Goal: Find specific page/section

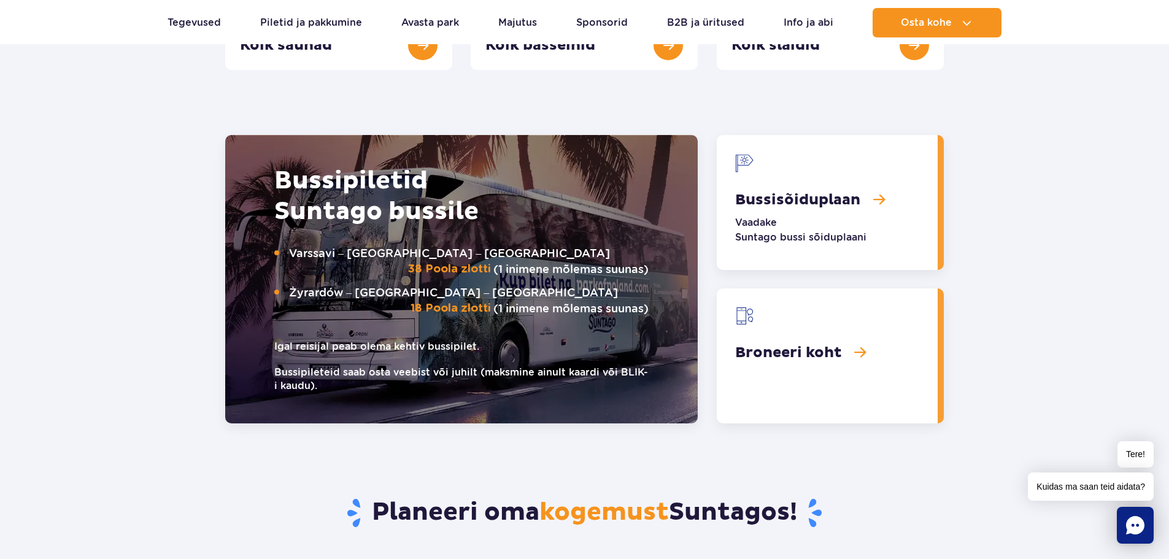
scroll to position [1412, 0]
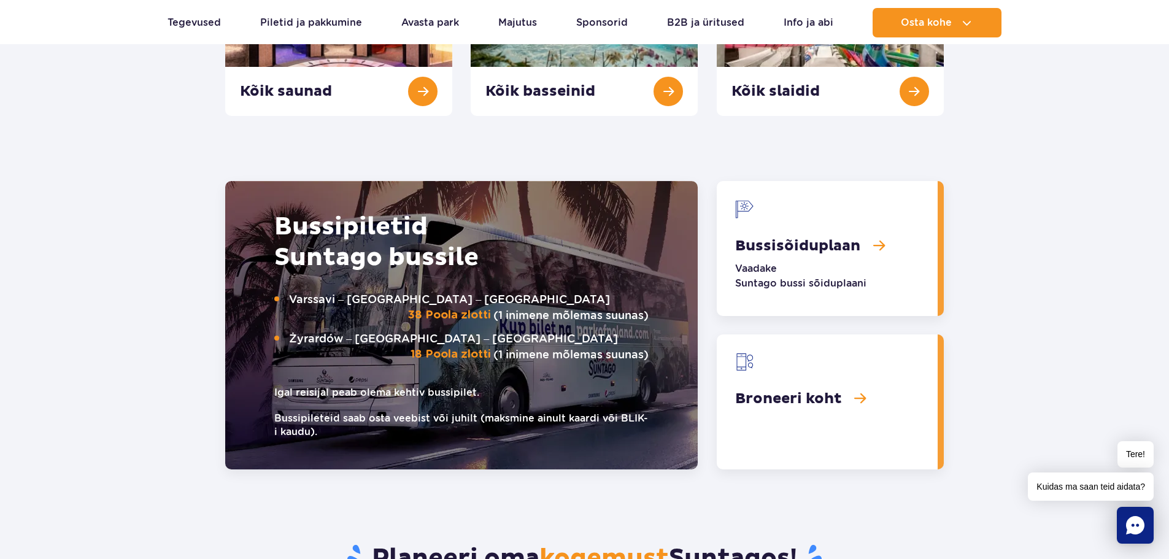
click at [790, 246] on link "Bussisõiduplaan" at bounding box center [827, 248] width 221 height 135
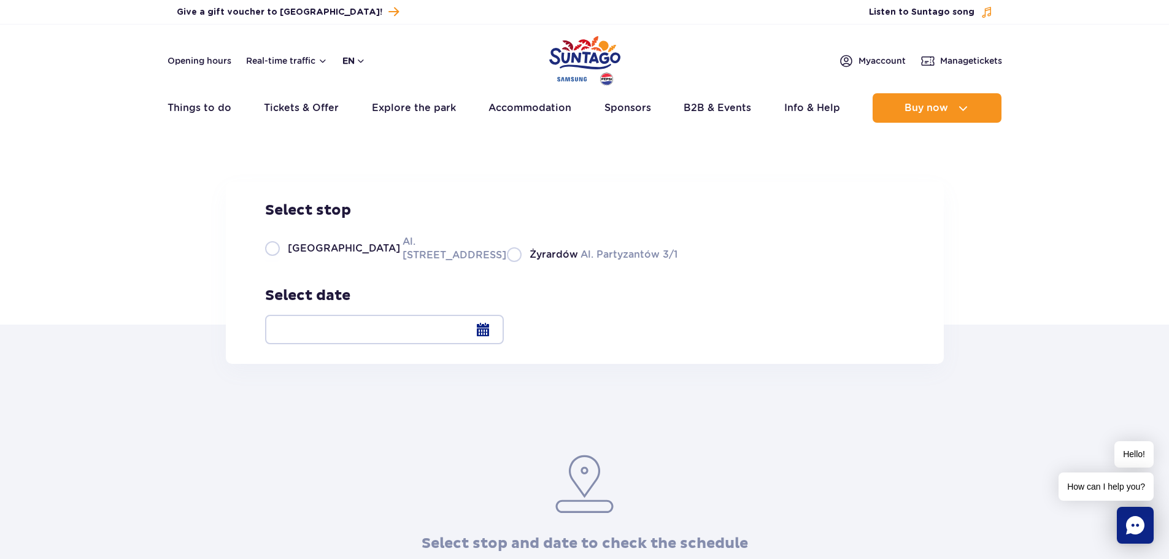
click at [361, 58] on button "en" at bounding box center [354, 61] width 23 height 12
